Goal: Task Accomplishment & Management: Use online tool/utility

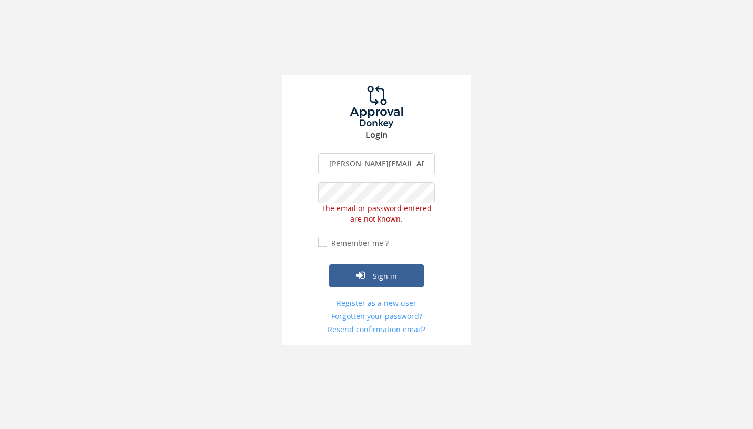
click at [376, 163] on input "[PERSON_NAME][EMAIL_ADDRESS][DOMAIN_NAME]" at bounding box center [376, 163] width 117 height 21
type input "[EMAIL_ADDRESS][DOMAIN_NAME]"
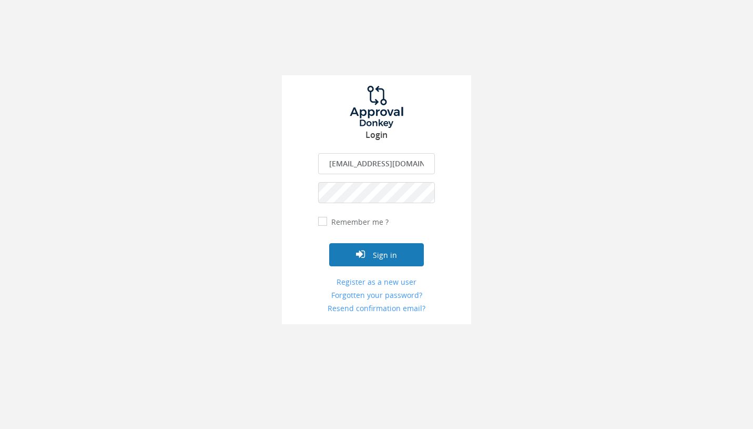
click at [376, 254] on button "Sign in" at bounding box center [376, 254] width 95 height 23
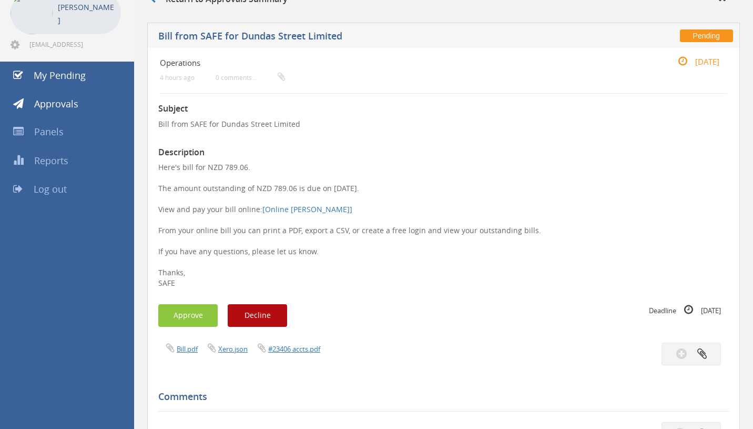
scroll to position [69, 0]
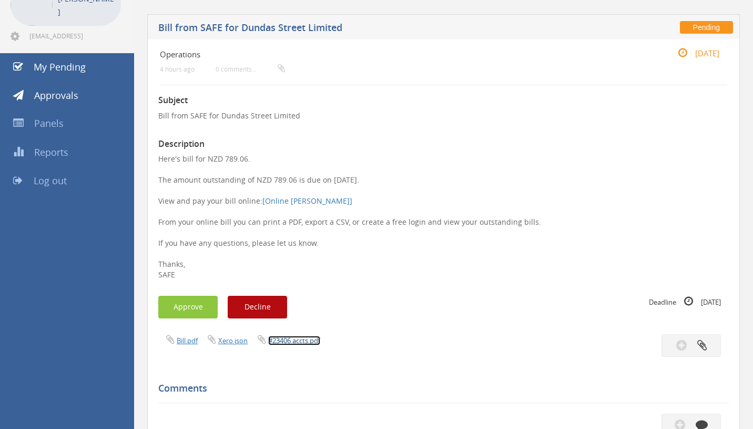
click at [297, 344] on link "#23406 accts.pdf" at bounding box center [294, 340] width 52 height 9
click at [190, 311] on button "Approve" at bounding box center [187, 307] width 59 height 23
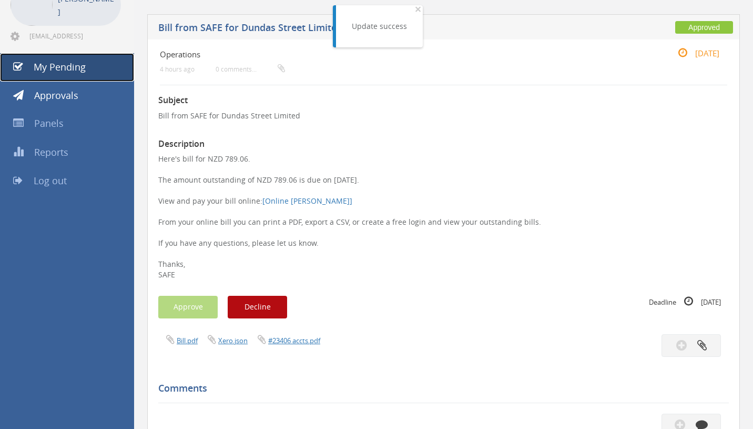
click at [70, 71] on span "My Pending" at bounding box center [60, 67] width 52 height 13
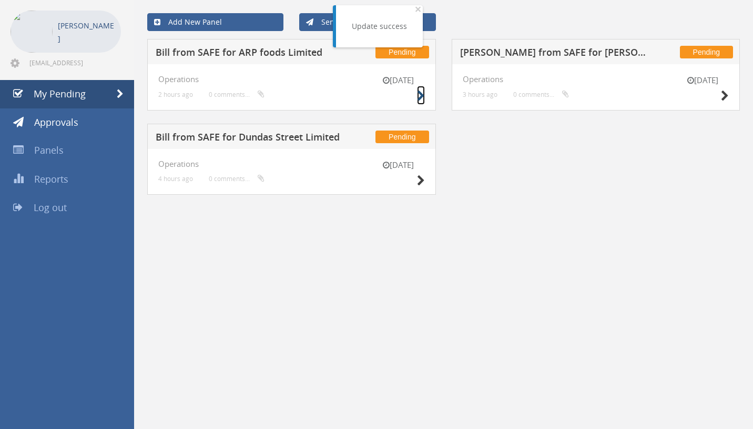
click at [421, 98] on icon at bounding box center [421, 95] width 8 height 11
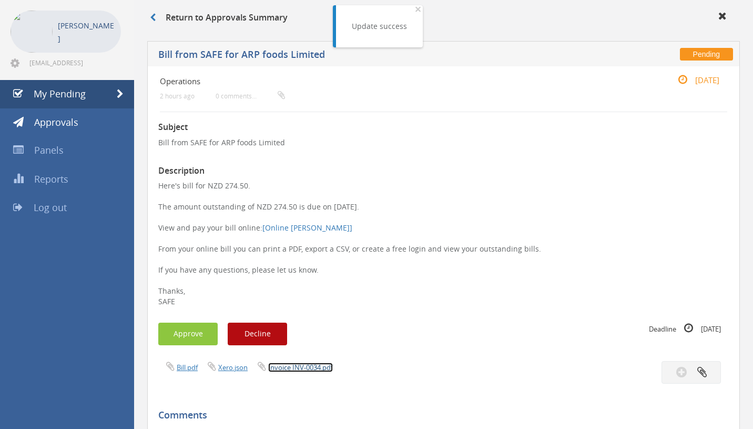
click at [289, 366] on link "Invoice INV-0034.pdf" at bounding box center [300, 366] width 65 height 9
click at [196, 333] on button "Approve" at bounding box center [187, 333] width 59 height 23
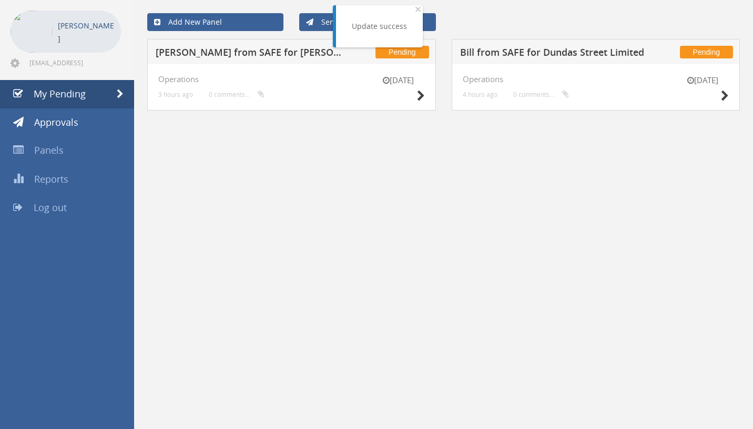
click at [415, 96] on div "[DATE]" at bounding box center [398, 90] width 53 height 30
click at [420, 96] on icon at bounding box center [421, 95] width 8 height 11
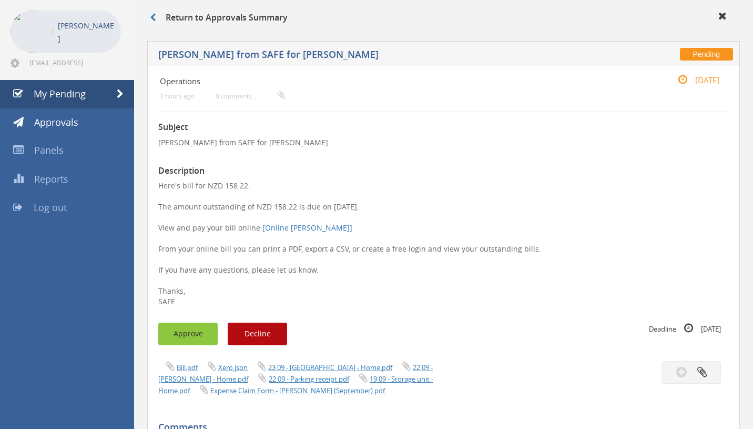
click at [197, 334] on button "Approve" at bounding box center [187, 333] width 59 height 23
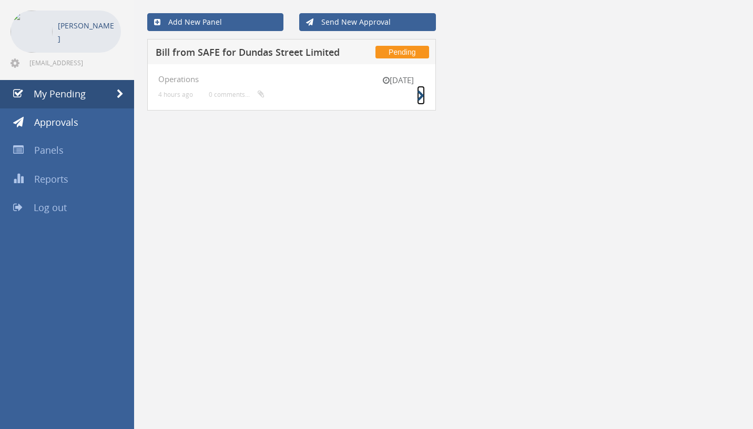
click at [417, 99] on icon at bounding box center [421, 95] width 8 height 11
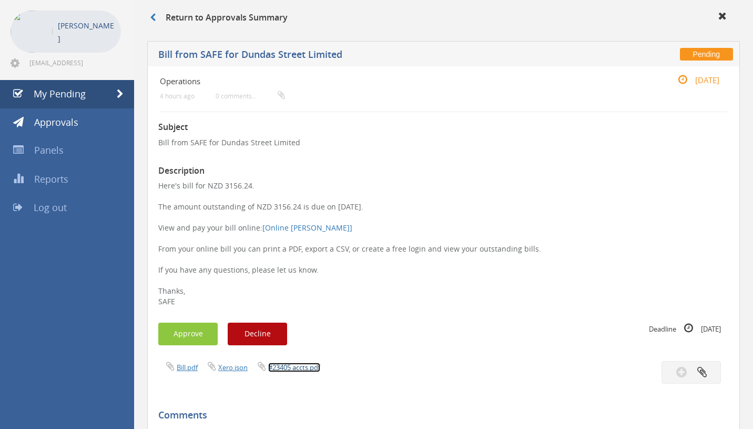
click at [307, 369] on link "#23405 accts.pdf" at bounding box center [294, 366] width 52 height 9
click at [202, 335] on button "Approve" at bounding box center [187, 333] width 59 height 23
